Goal: Navigation & Orientation: Find specific page/section

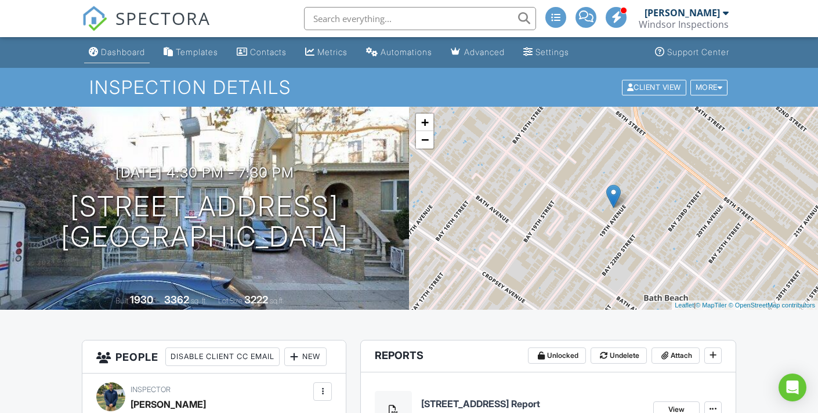
click at [122, 50] on div "Dashboard" at bounding box center [123, 52] width 44 height 10
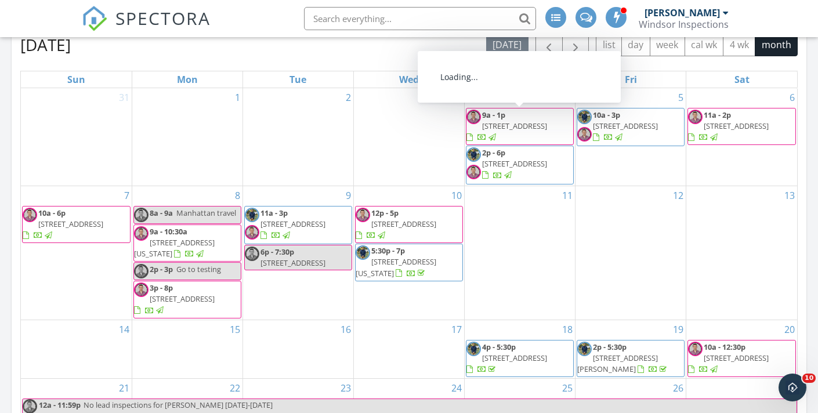
scroll to position [488, 0]
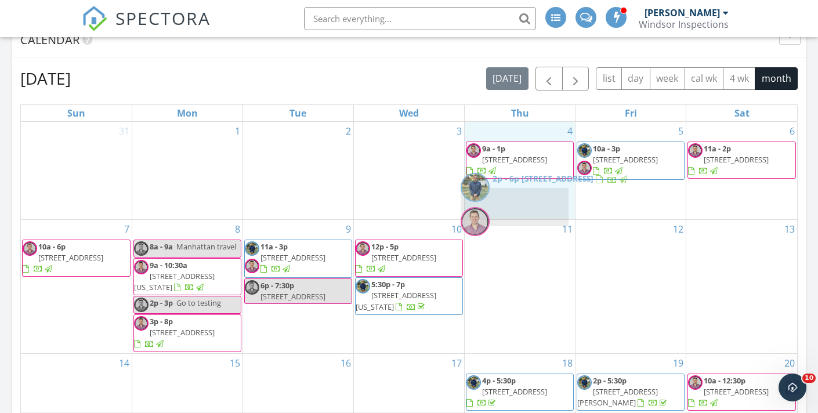
drag, startPoint x: 480, startPoint y: 181, endPoint x: 476, endPoint y: 191, distance: 10.7
click at [476, 191] on body "SPECTORA Brendan Gonzalez Windsor Inspections Role: Inspector Change Role Dashb…" at bounding box center [409, 328] width 818 height 1632
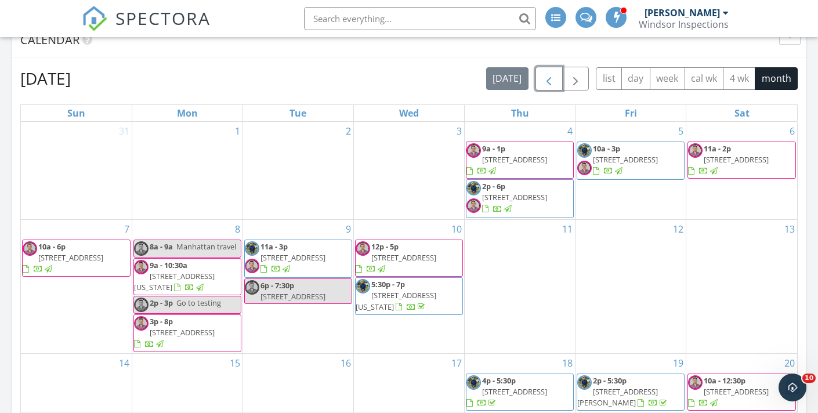
click at [550, 82] on span "button" at bounding box center [549, 79] width 14 height 14
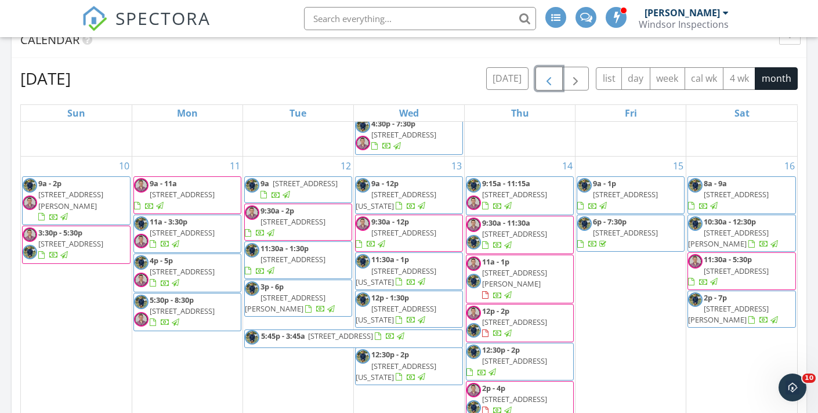
scroll to position [584, 0]
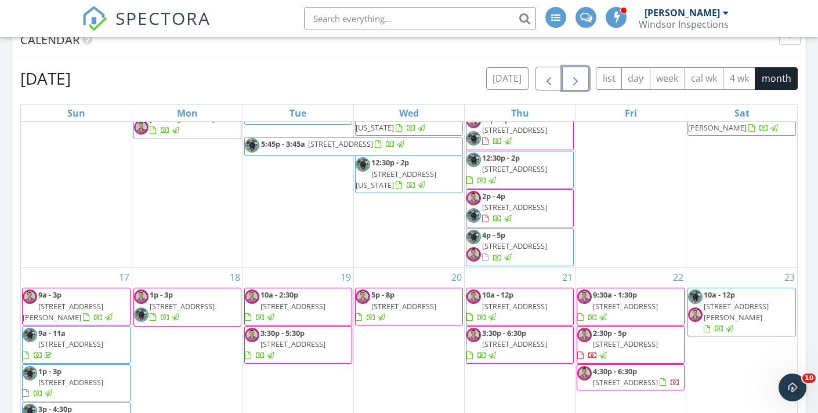
click at [580, 86] on span "button" at bounding box center [576, 79] width 14 height 14
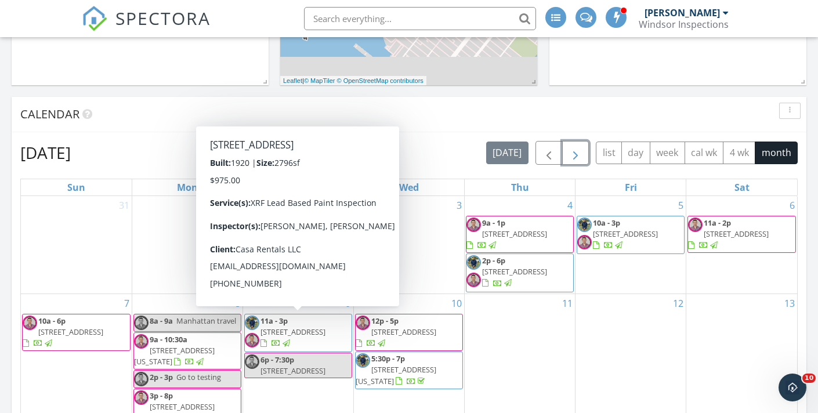
scroll to position [424, 0]
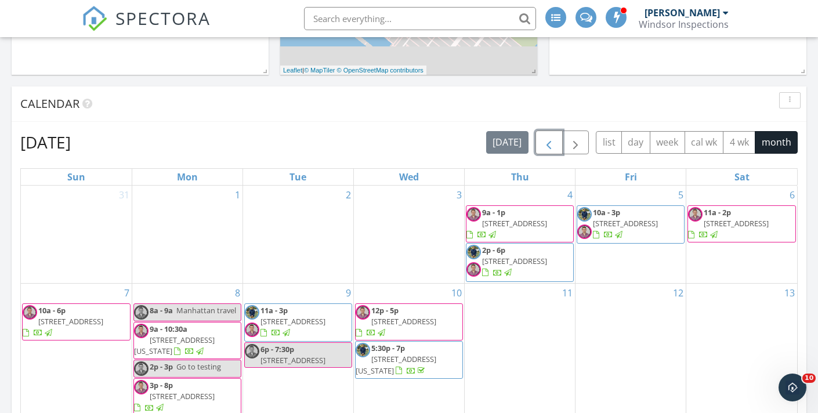
click at [553, 144] on span "button" at bounding box center [549, 143] width 14 height 14
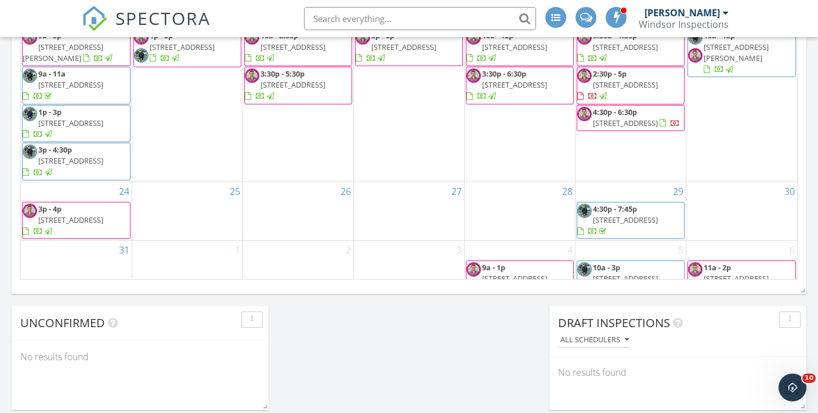
scroll to position [584, 0]
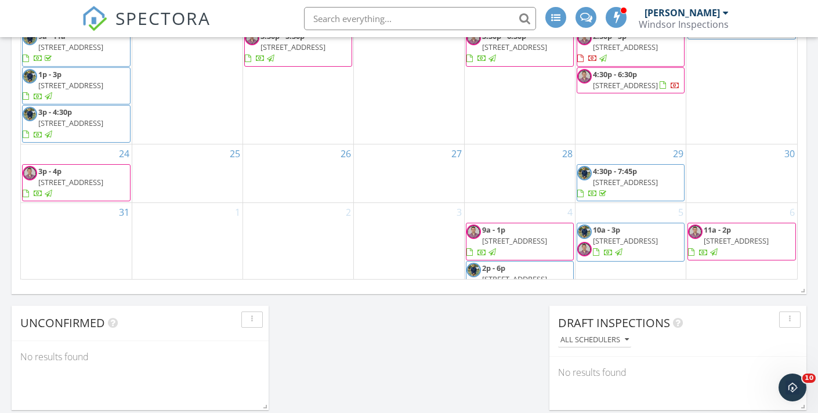
click at [513, 236] on span "30-75 43rd St, LONG ISLAND CITY 11103" at bounding box center [514, 241] width 65 height 10
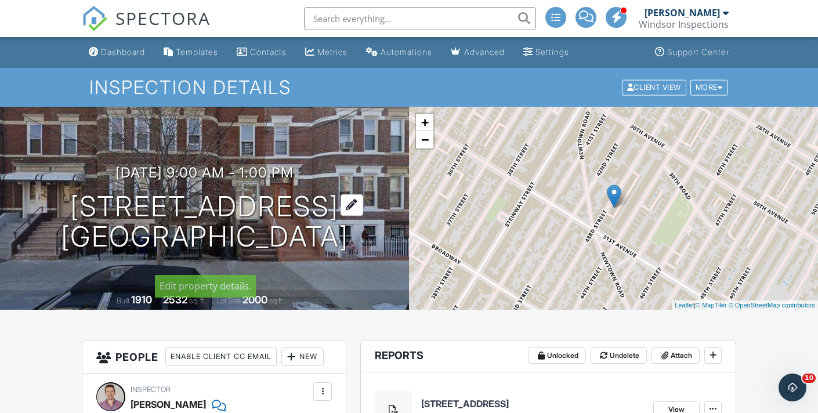
click at [108, 191] on h1 "[STREET_ADDRESS] [GEOGRAPHIC_DATA], NY 11103" at bounding box center [205, 221] width 288 height 61
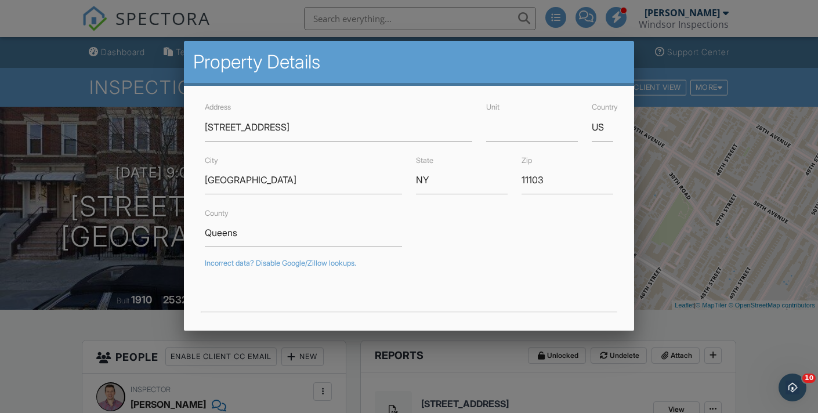
click at [750, 190] on div at bounding box center [409, 200] width 818 height 516
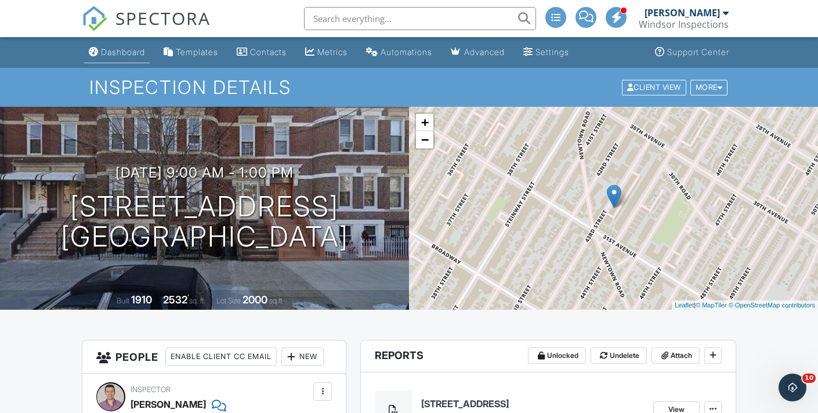
click at [114, 52] on div "Dashboard" at bounding box center [123, 52] width 44 height 10
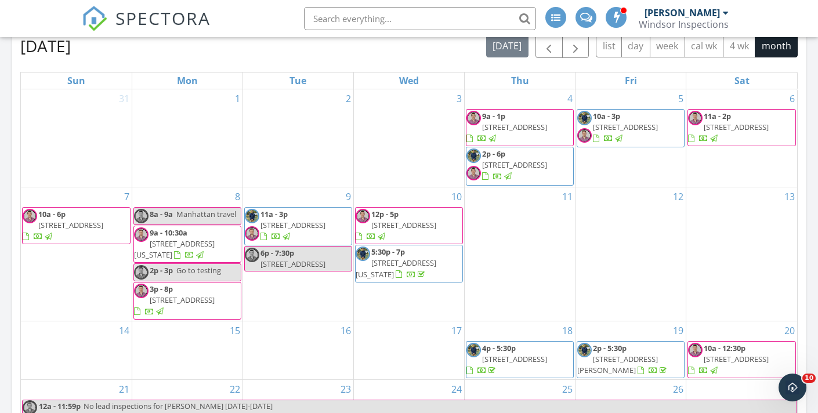
scroll to position [472, 0]
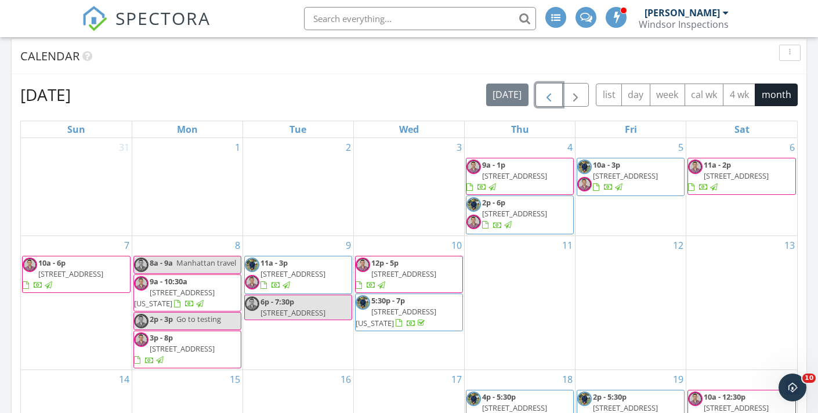
click at [551, 92] on span "button" at bounding box center [549, 95] width 14 height 14
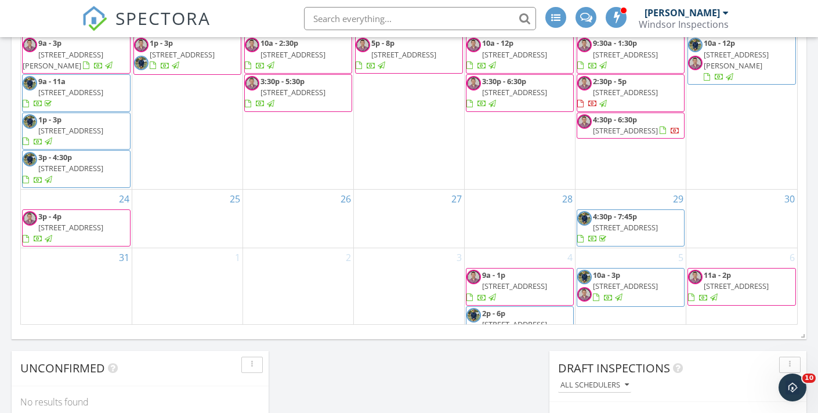
scroll to position [759, 0]
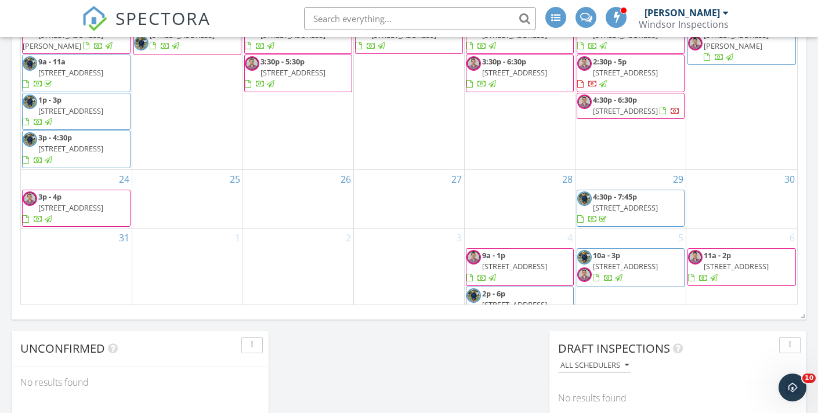
click at [536, 299] on span "[STREET_ADDRESS]" at bounding box center [514, 304] width 65 height 10
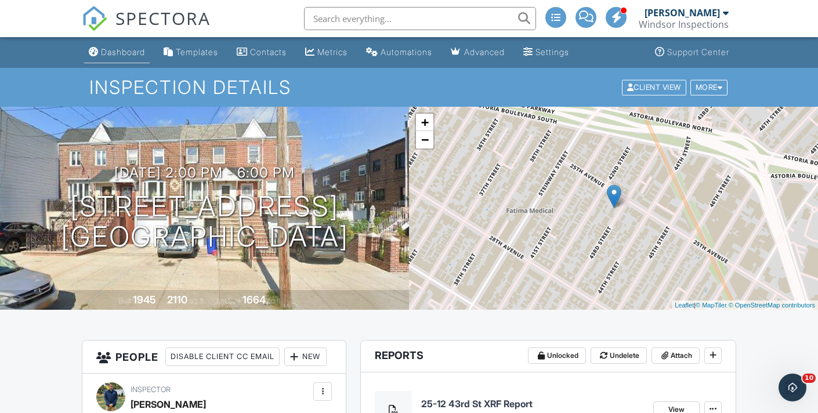
click at [113, 60] on link "Dashboard" at bounding box center [117, 52] width 66 height 21
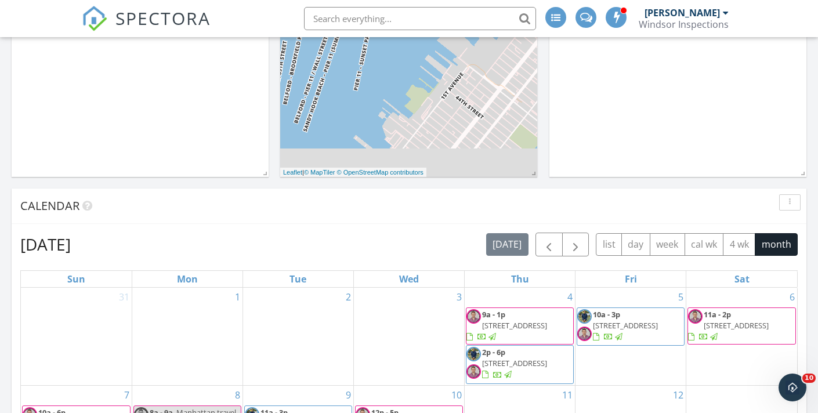
scroll to position [269, 0]
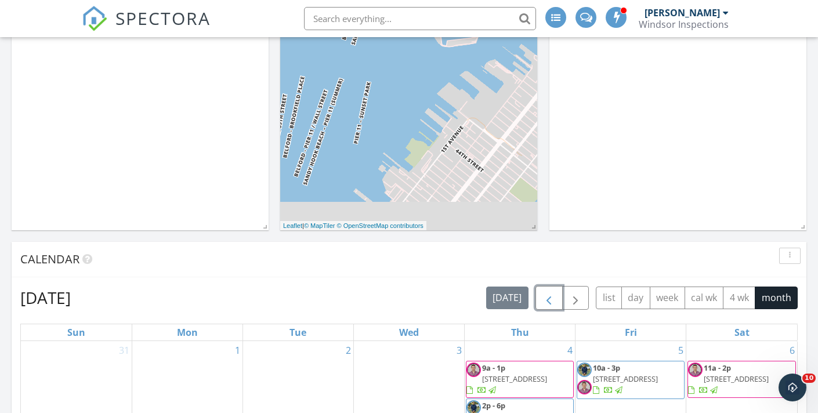
click at [542, 293] on span "button" at bounding box center [549, 298] width 14 height 14
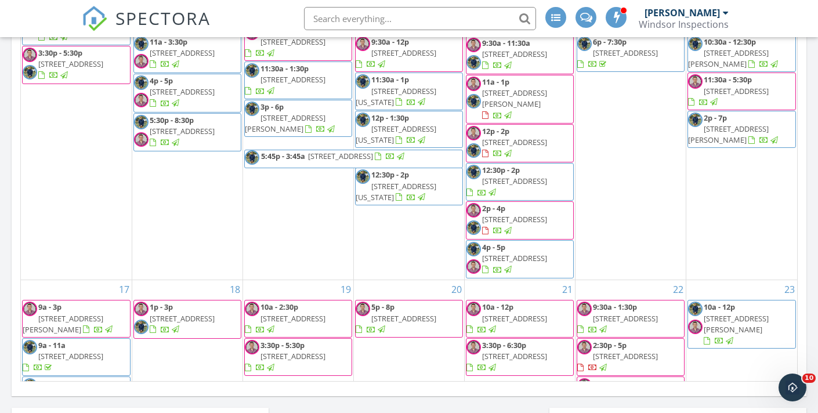
scroll to position [584, 0]
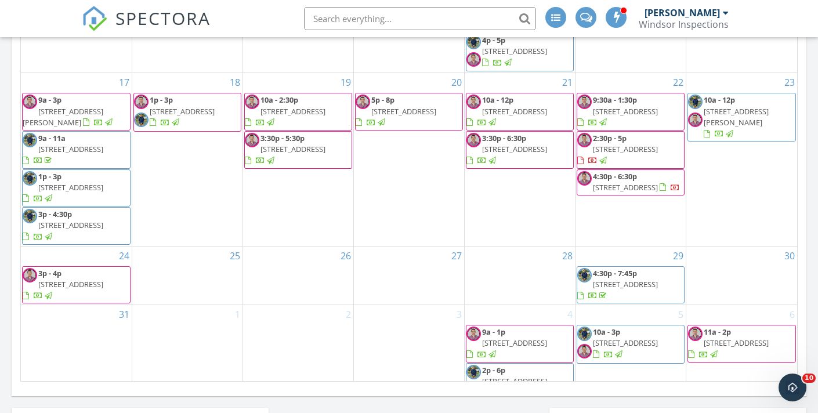
click at [651, 331] on span "10a - 3p [STREET_ADDRESS]" at bounding box center [630, 344] width 107 height 35
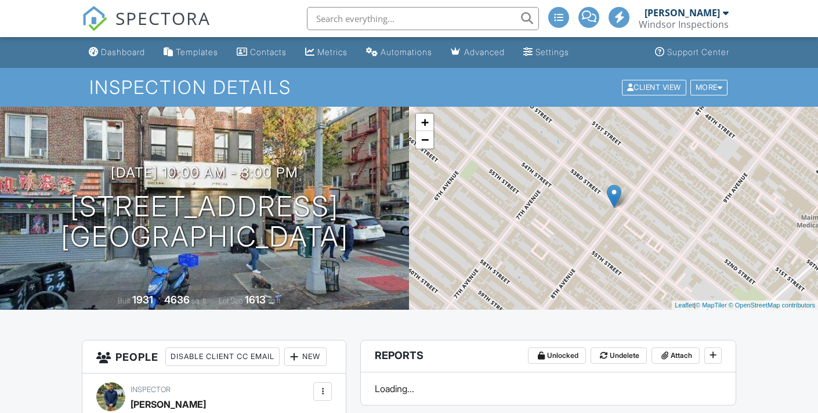
click at [249, 212] on h1 "5302 8th Ave BROOKLYN, NY 11220" at bounding box center [205, 221] width 288 height 61
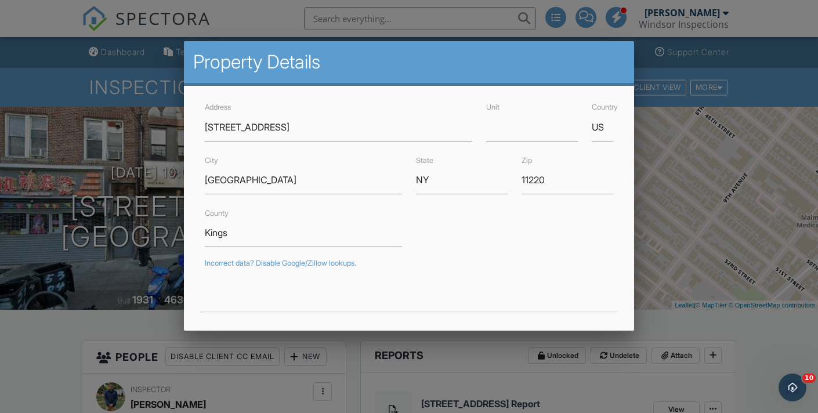
click at [171, 184] on div at bounding box center [409, 200] width 818 height 516
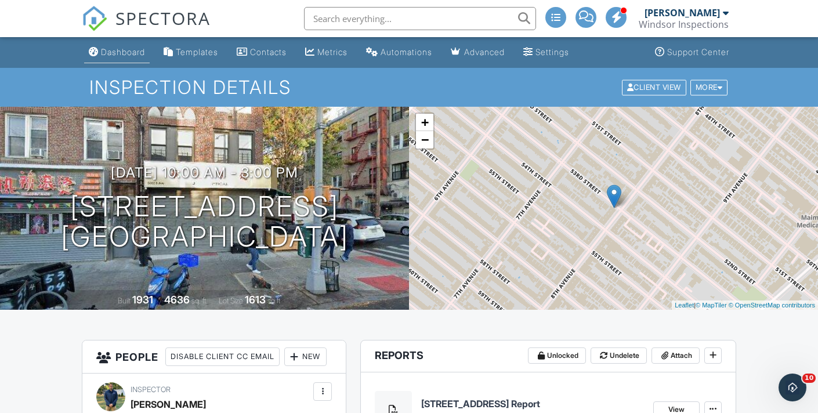
click at [116, 57] on link "Dashboard" at bounding box center [117, 52] width 66 height 21
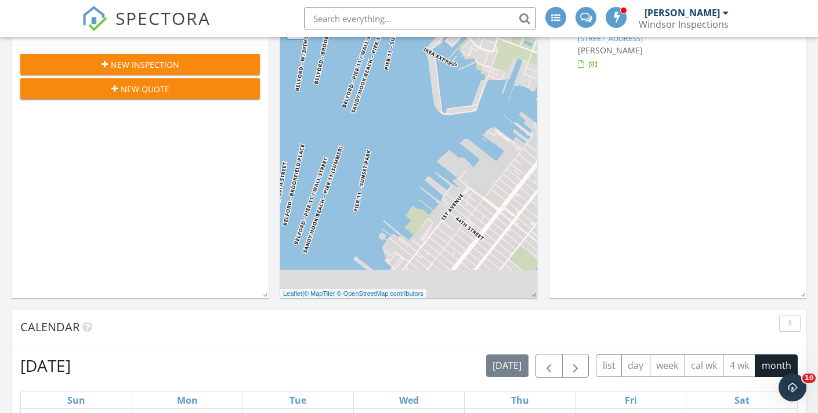
scroll to position [184, 0]
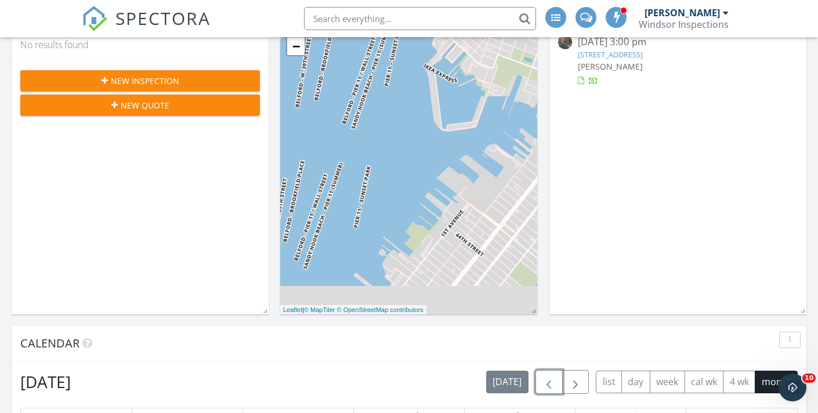
click at [550, 373] on button "button" at bounding box center [548, 382] width 27 height 24
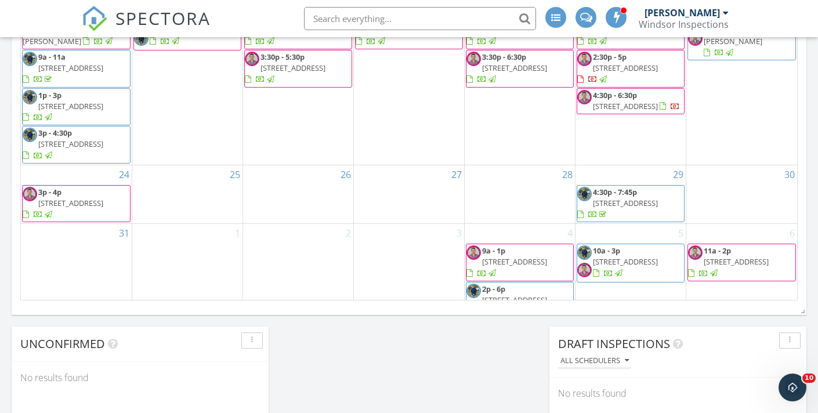
scroll to position [777, 0]
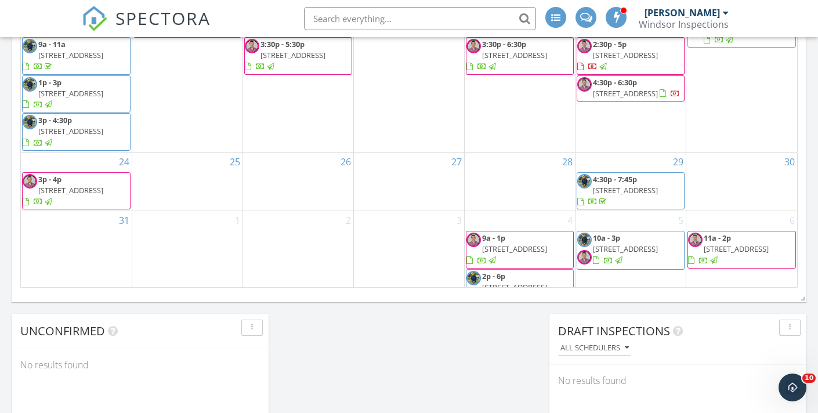
click at [764, 244] on span "[STREET_ADDRESS]" at bounding box center [736, 249] width 65 height 10
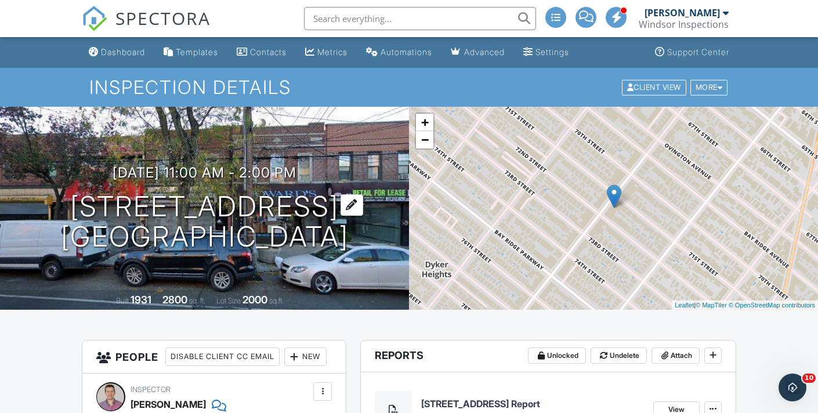
click at [126, 204] on h1 "7111 13th Ave BROOKLYN, NY 11228" at bounding box center [205, 221] width 288 height 61
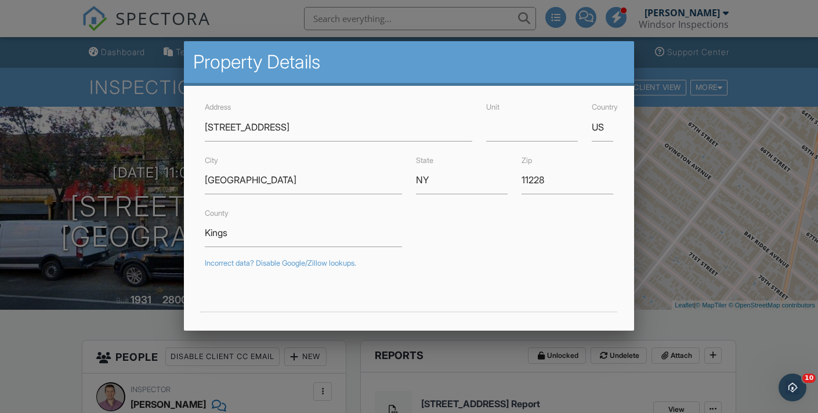
click at [41, 240] on div at bounding box center [409, 200] width 818 height 516
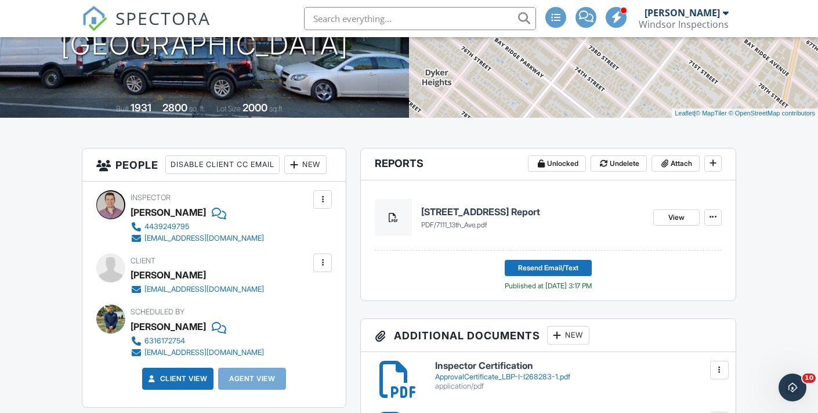
scroll to position [321, 0]
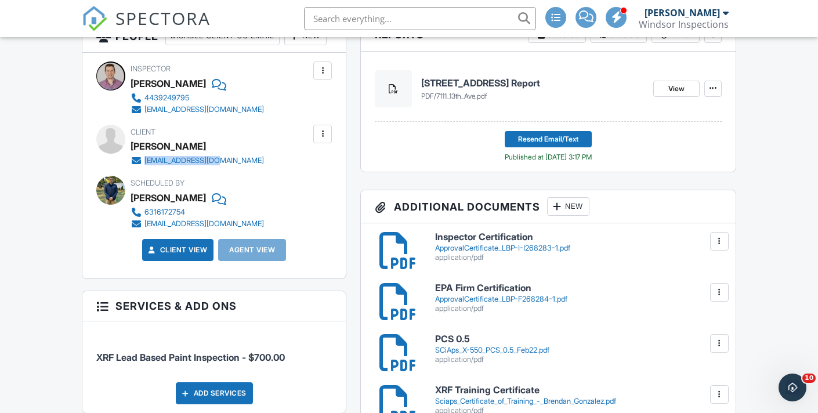
click at [123, 20] on span "SPECTORA" at bounding box center [162, 18] width 95 height 24
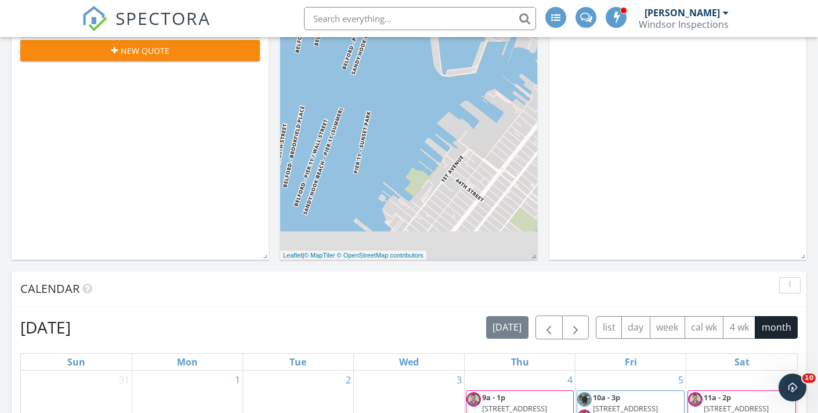
scroll to position [238, 0]
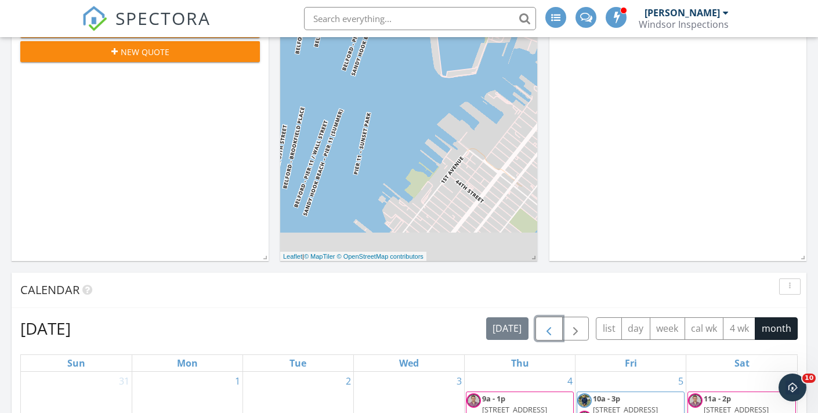
click at [551, 330] on span "button" at bounding box center [549, 329] width 14 height 14
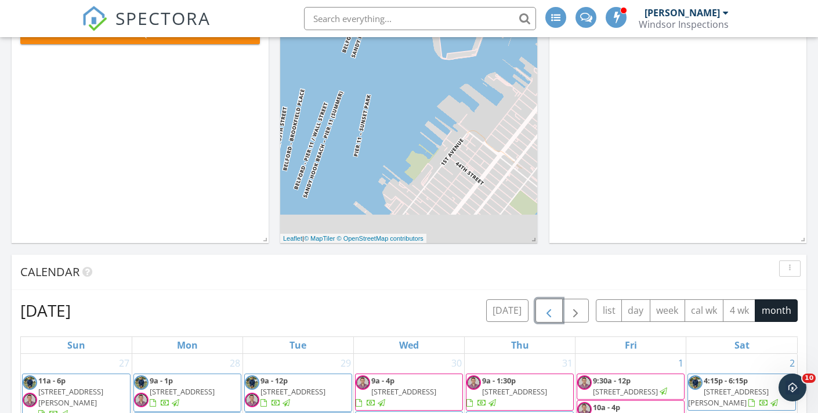
scroll to position [248, 0]
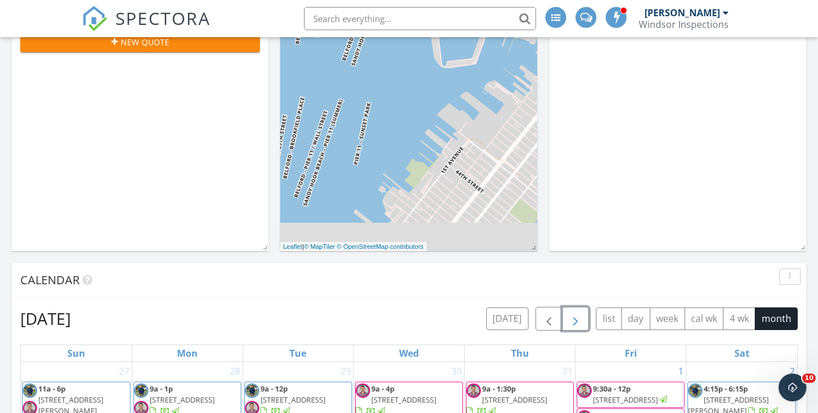
click at [571, 318] on span "button" at bounding box center [576, 319] width 14 height 14
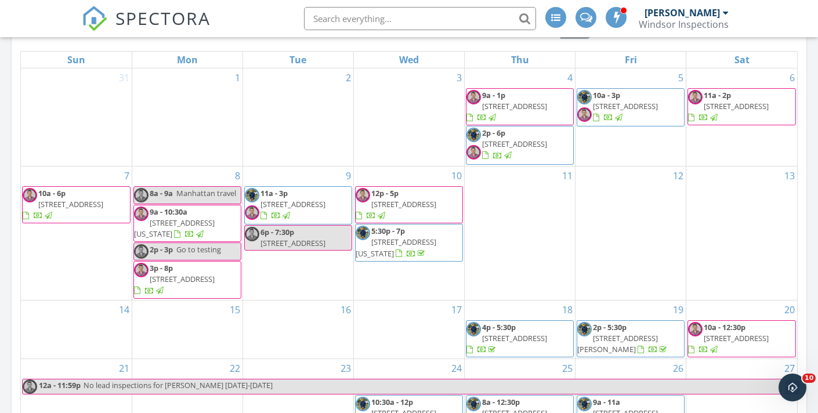
scroll to position [555, 0]
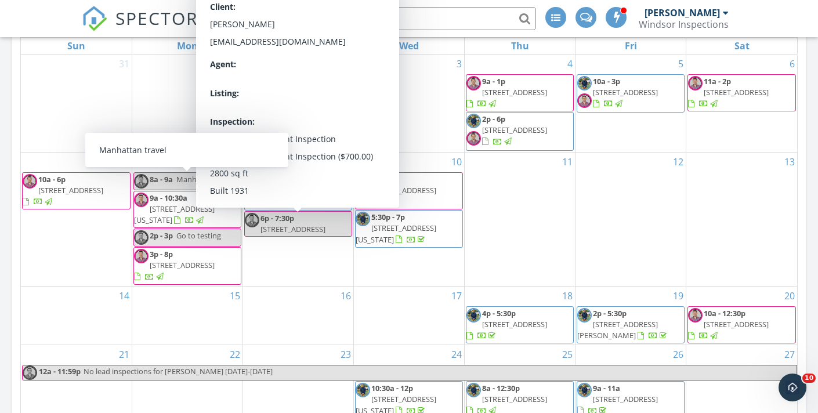
click at [111, 194] on span "10a - 6p 18-11 Centre St, FLUSHING 11385" at bounding box center [76, 191] width 107 height 34
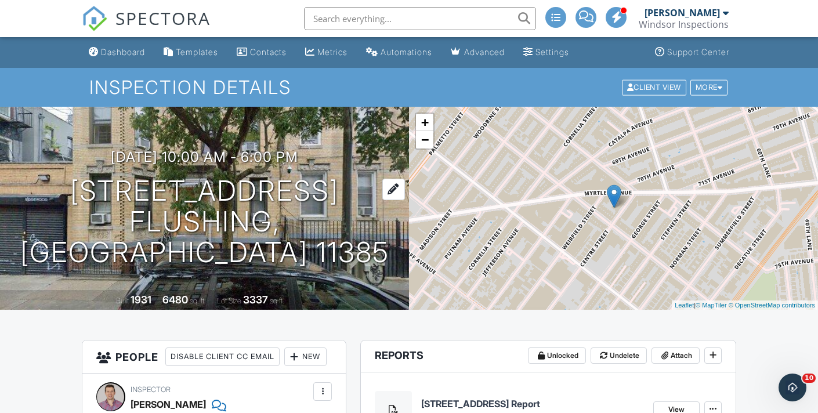
click at [174, 205] on h1 "[STREET_ADDRESS] [GEOGRAPHIC_DATA], NY 11385" at bounding box center [205, 222] width 372 height 92
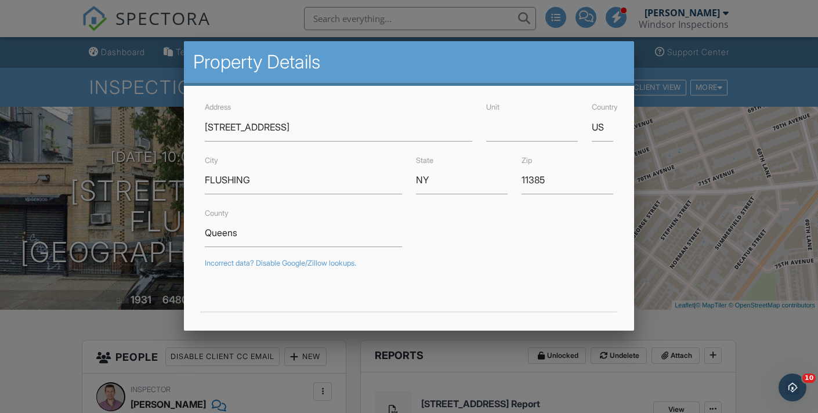
click at [121, 191] on div at bounding box center [409, 200] width 818 height 516
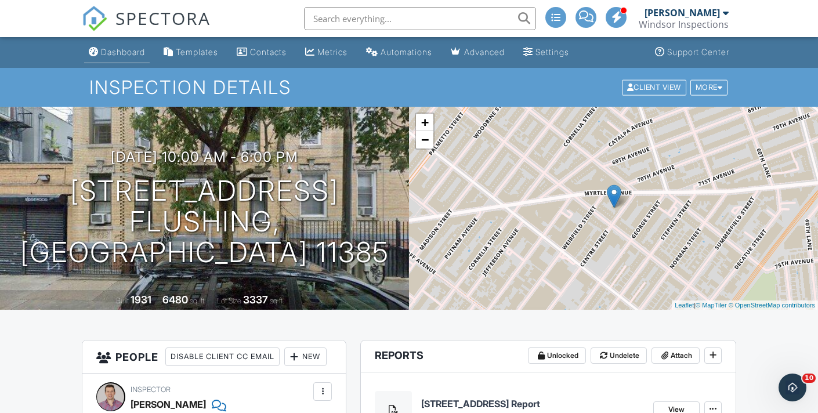
click at [122, 59] on link "Dashboard" at bounding box center [117, 52] width 66 height 21
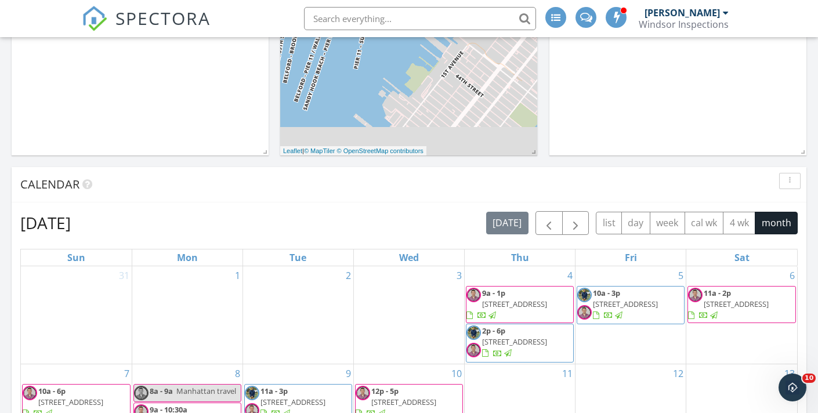
scroll to position [544, 0]
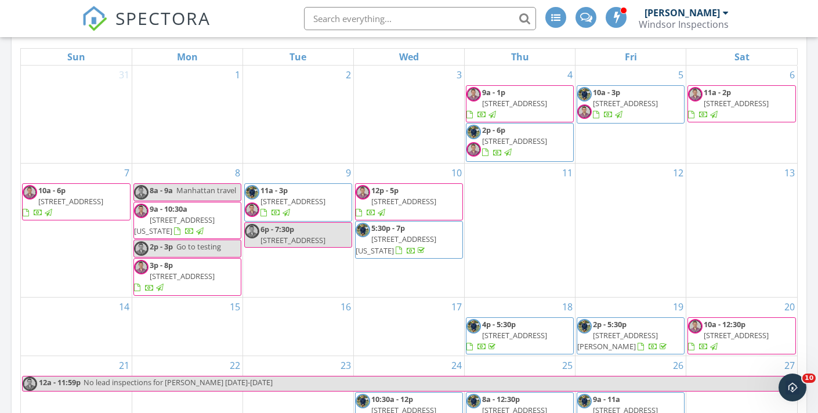
click at [158, 218] on span "246 E 51st St 5, New York 10022" at bounding box center [174, 225] width 81 height 21
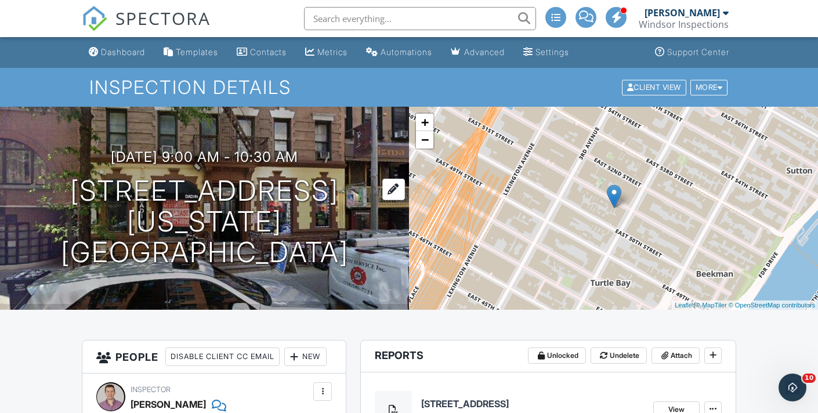
click at [180, 203] on h1 "[STREET_ADDRESS] [US_STATE][GEOGRAPHIC_DATA]" at bounding box center [205, 222] width 372 height 92
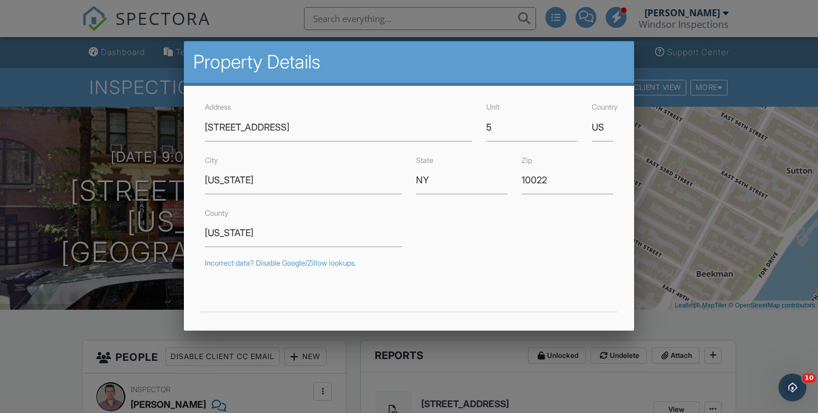
click at [157, 247] on div at bounding box center [409, 200] width 818 height 516
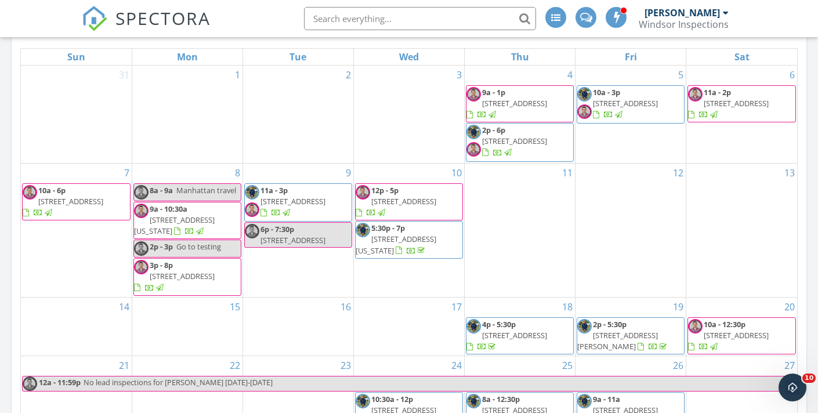
click at [176, 277] on span "[STREET_ADDRESS]" at bounding box center [182, 276] width 65 height 10
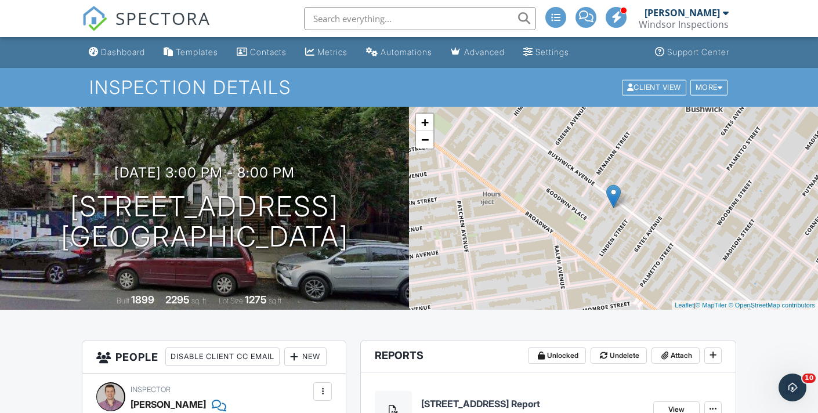
click at [189, 189] on div "09/08/2025 3:00 pm - 8:00 pm 1008 Bushwick Ave BROOKLYN, NY 11221" at bounding box center [204, 209] width 409 height 88
click at [196, 209] on h1 "1008 Bushwick Ave BROOKLYN, NY 11221" at bounding box center [205, 221] width 288 height 61
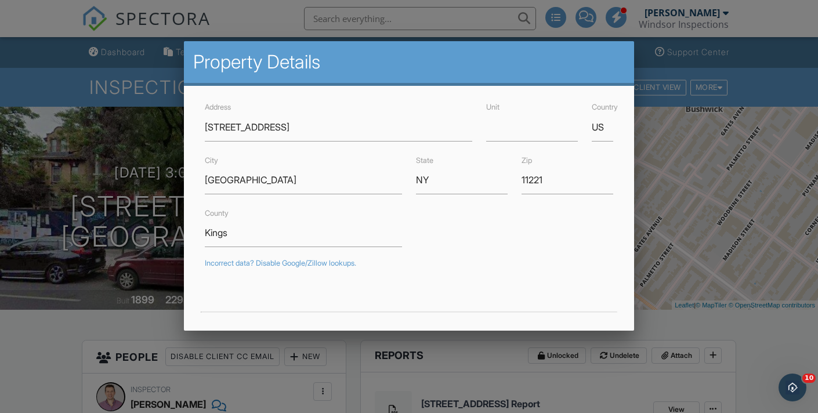
click at [110, 213] on div at bounding box center [409, 200] width 818 height 516
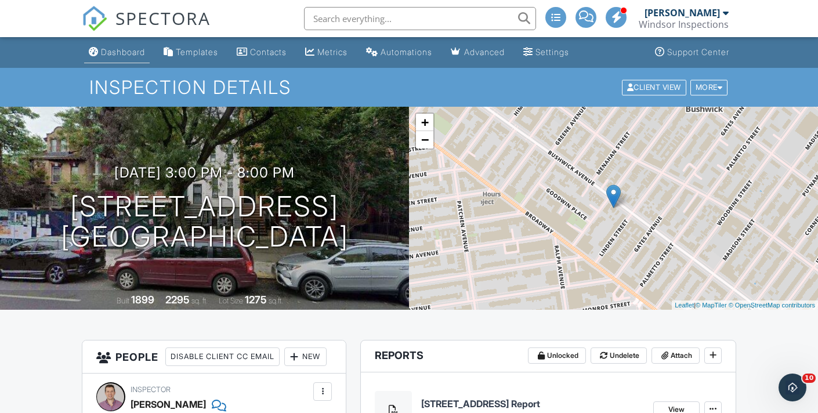
scroll to position [1, 0]
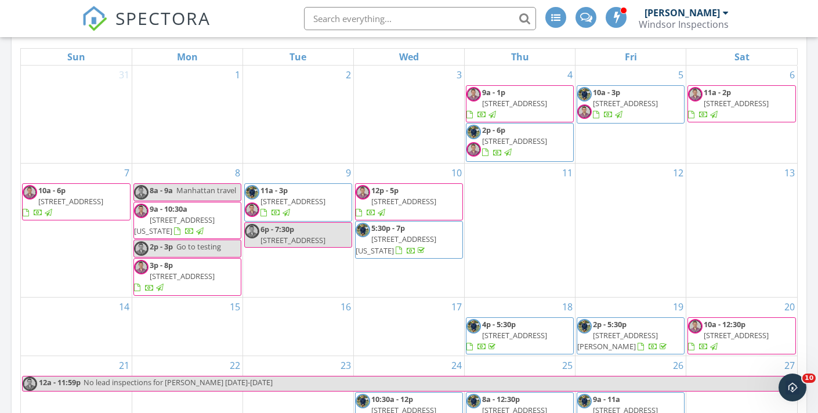
click at [325, 196] on span "[STREET_ADDRESS]" at bounding box center [292, 201] width 65 height 10
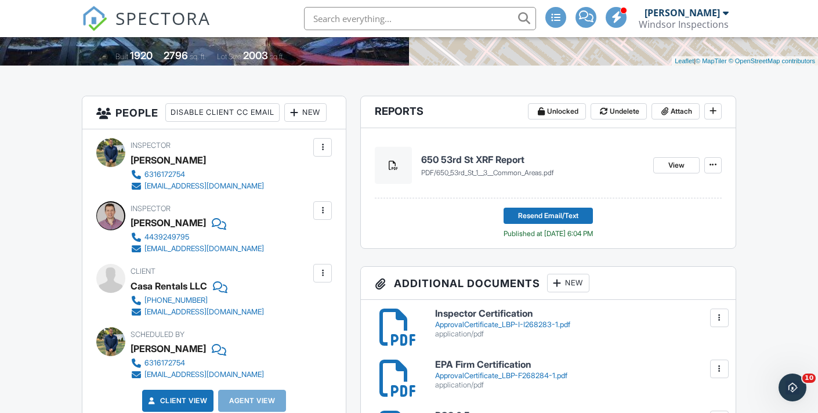
scroll to position [64, 0]
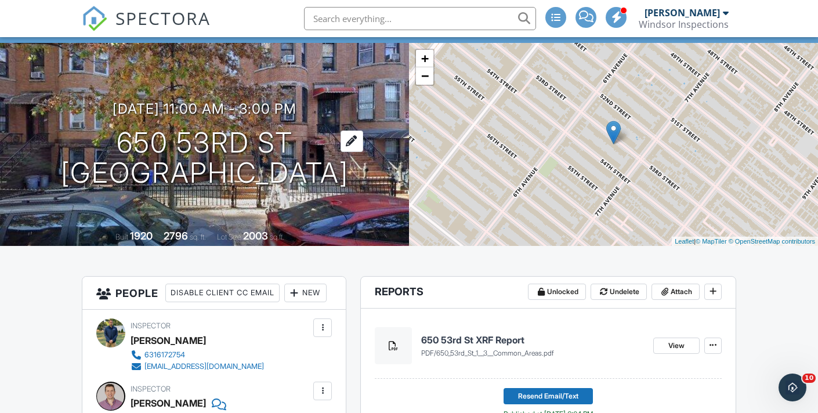
click at [194, 128] on h1 "650 53rd St BROOKLYN, NY 11220" at bounding box center [205, 158] width 288 height 61
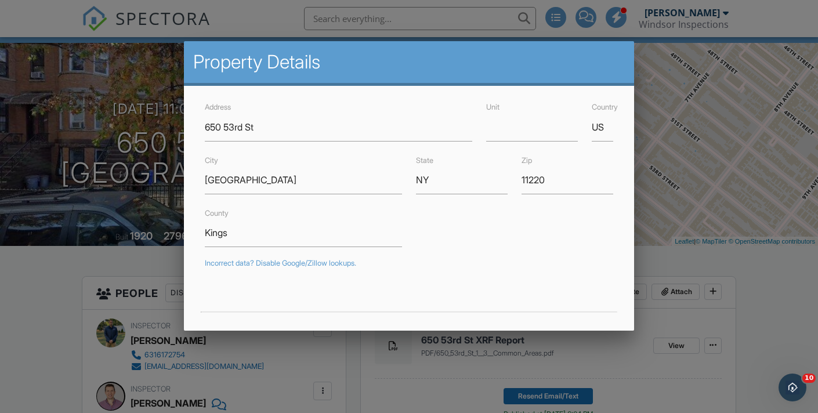
click at [136, 223] on div at bounding box center [409, 200] width 818 height 516
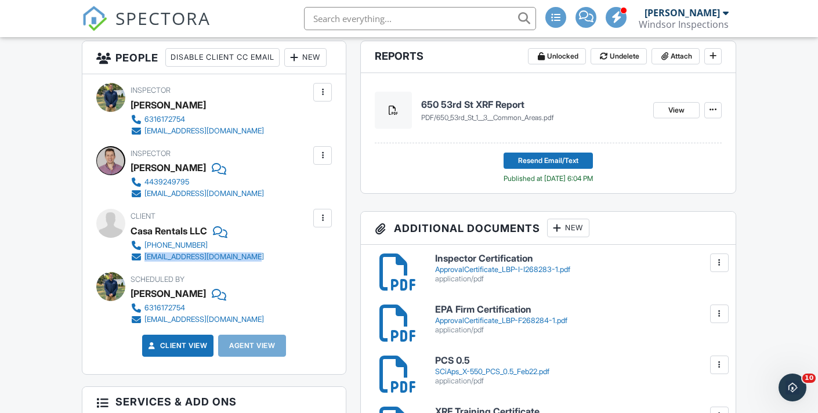
scroll to position [0, 0]
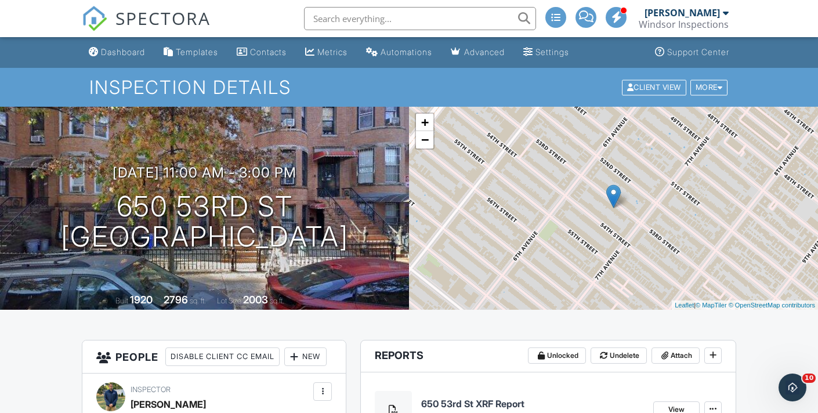
click at [157, 77] on h1 "Inspection Details" at bounding box center [408, 87] width 639 height 20
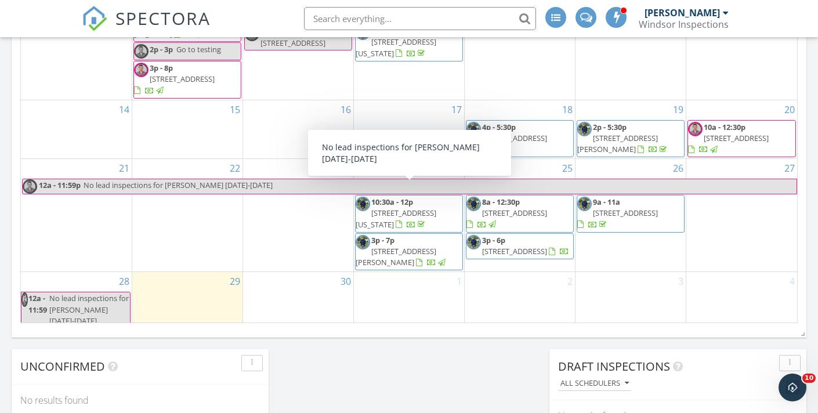
scroll to position [504, 0]
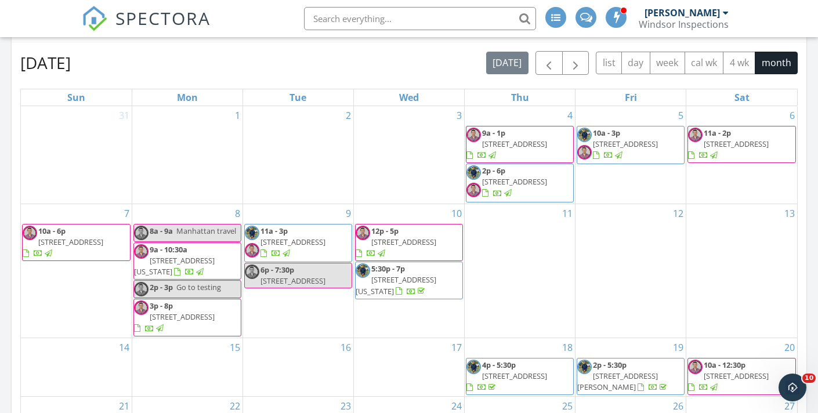
click at [295, 281] on span "[STREET_ADDRESS]" at bounding box center [292, 281] width 65 height 10
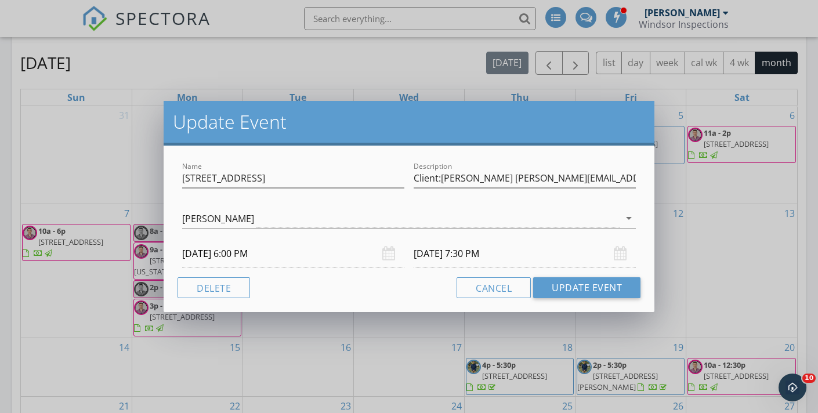
click at [320, 346] on div "Update Event Name [STREET_ADDRESS] - 2nd unit Description Client:[PERSON_NAME] …" at bounding box center [409, 206] width 818 height 413
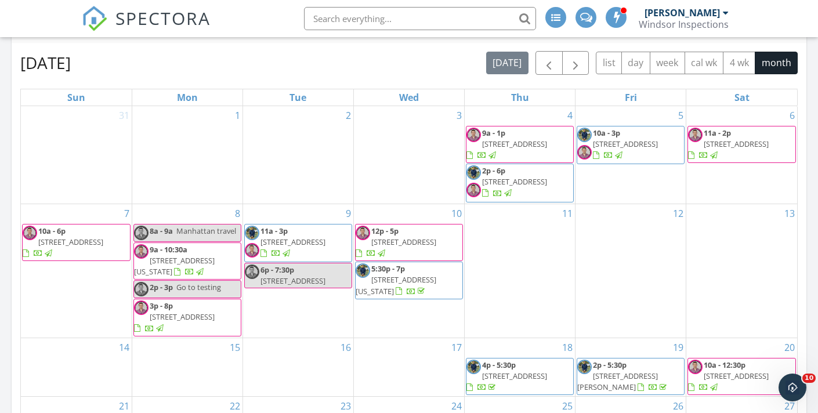
click at [325, 276] on span "[STREET_ADDRESS]" at bounding box center [292, 281] width 65 height 10
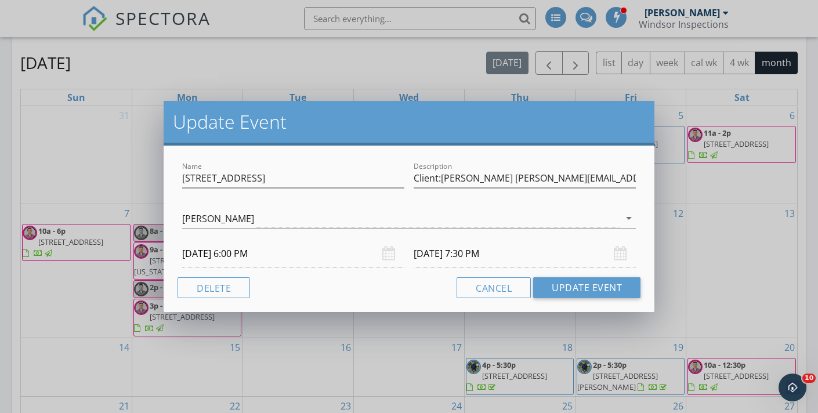
click at [347, 338] on div "Update Event Name [STREET_ADDRESS] - 2nd unit Description Client:[PERSON_NAME] …" at bounding box center [409, 206] width 818 height 413
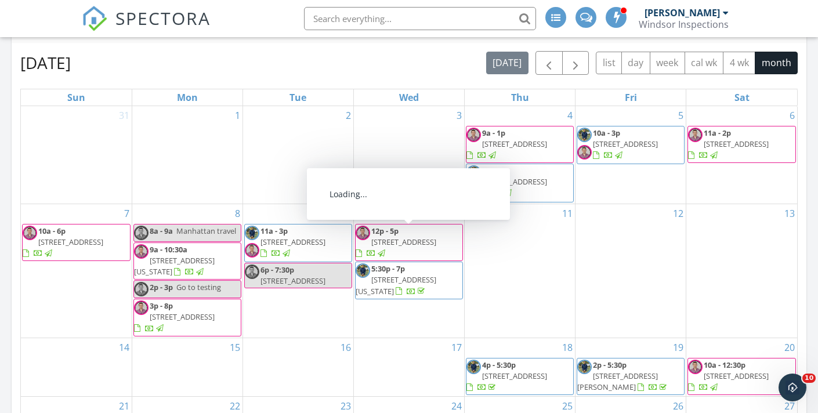
click at [432, 237] on span "[STREET_ADDRESS]" at bounding box center [403, 242] width 65 height 10
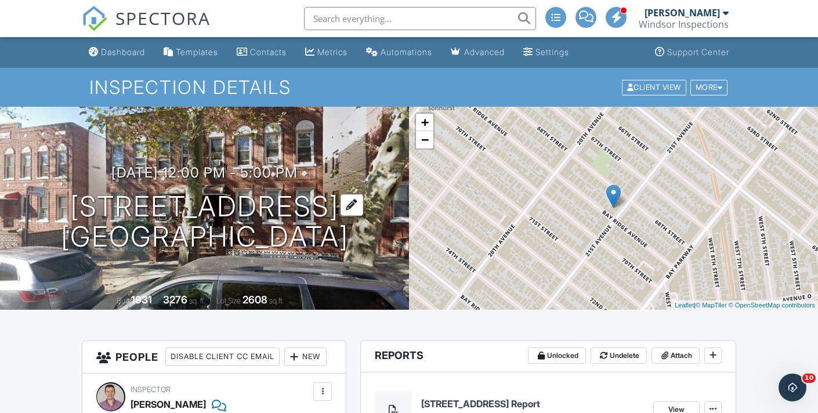
click at [169, 211] on h1 "[STREET_ADDRESS] [GEOGRAPHIC_DATA], NY 11204" at bounding box center [205, 221] width 288 height 61
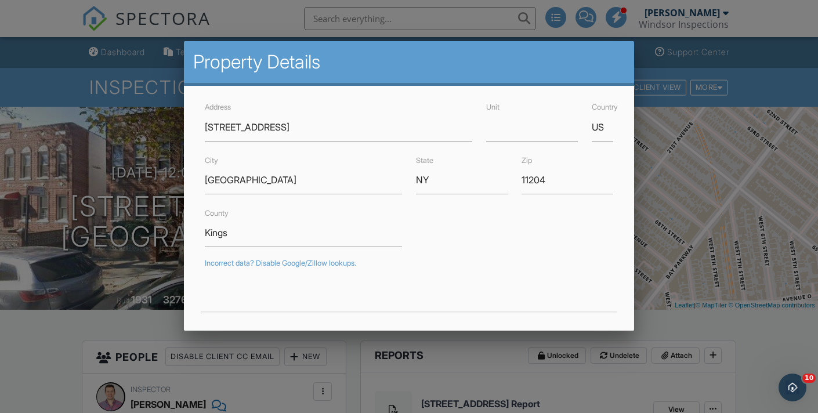
click at [193, 142] on div "Address [STREET_ADDRESS] Unit Country US City [GEOGRAPHIC_DATA] [GEOGRAPHIC_DAT…" at bounding box center [409, 353] width 450 height 535
click at [167, 149] on div at bounding box center [409, 200] width 818 height 516
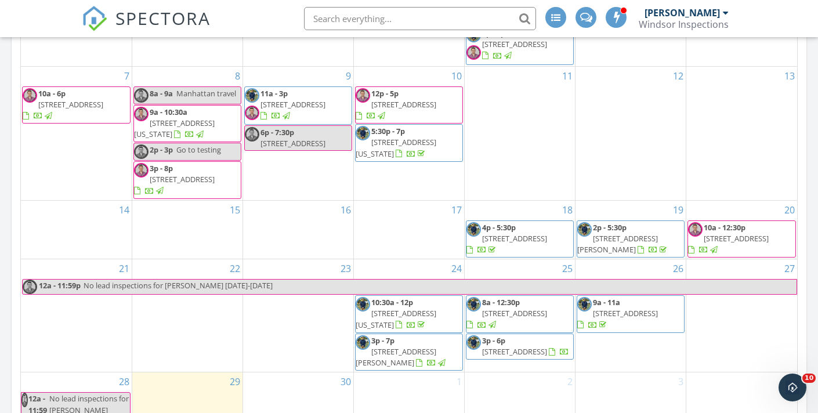
scroll to position [657, 0]
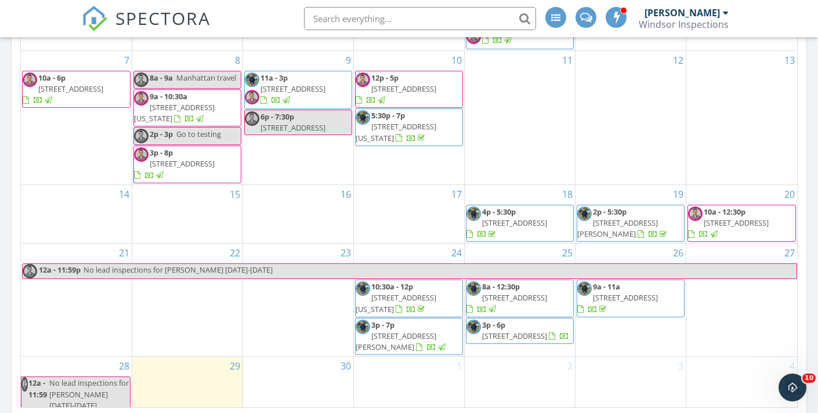
click at [436, 129] on span "[STREET_ADDRESS][US_STATE]" at bounding box center [396, 131] width 81 height 21
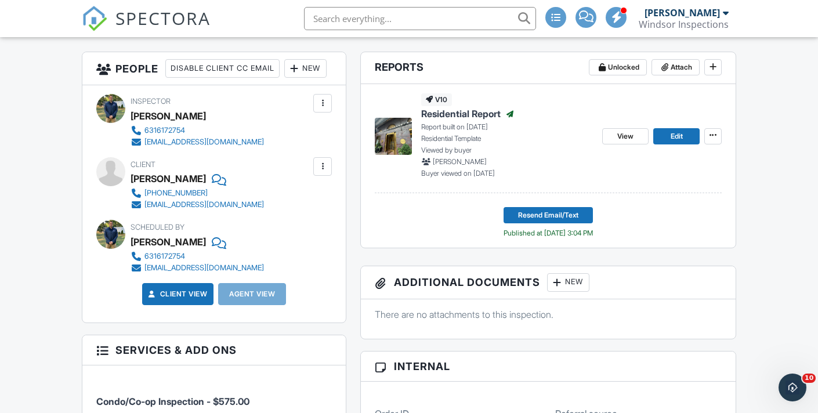
scroll to position [280, 0]
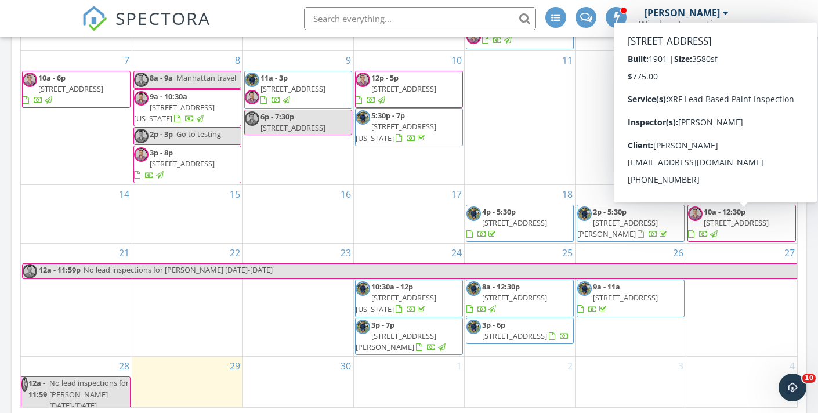
click at [772, 221] on span "10a - 12:30p 496 2nd St, BROOKLYN 11215" at bounding box center [741, 224] width 107 height 34
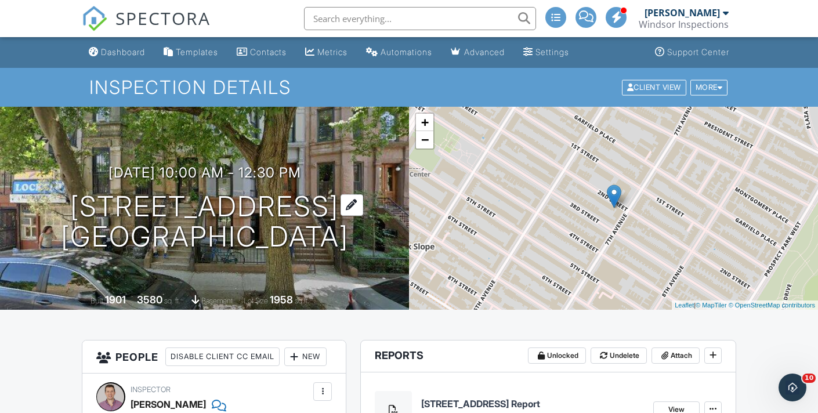
click at [189, 204] on h1 "[STREET_ADDRESS] [GEOGRAPHIC_DATA], NY 11215" at bounding box center [205, 221] width 288 height 61
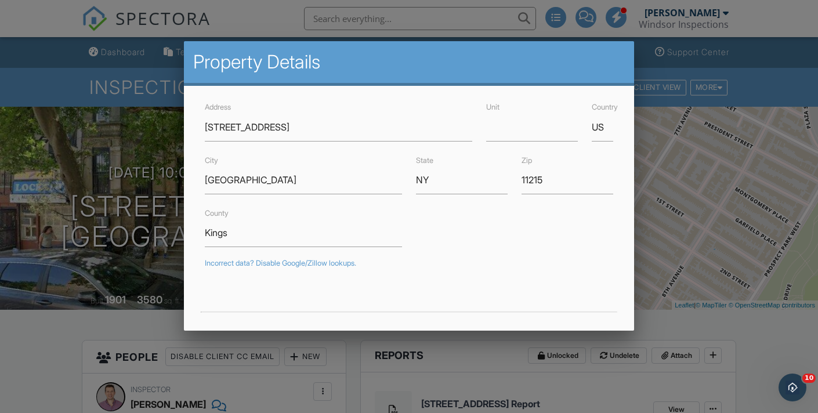
click at [142, 247] on div at bounding box center [409, 200] width 818 height 516
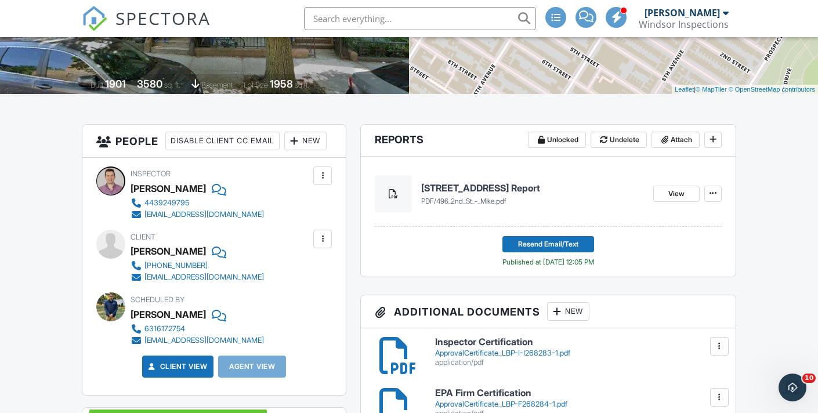
scroll to position [214, 0]
